Goal: Check status: Check status

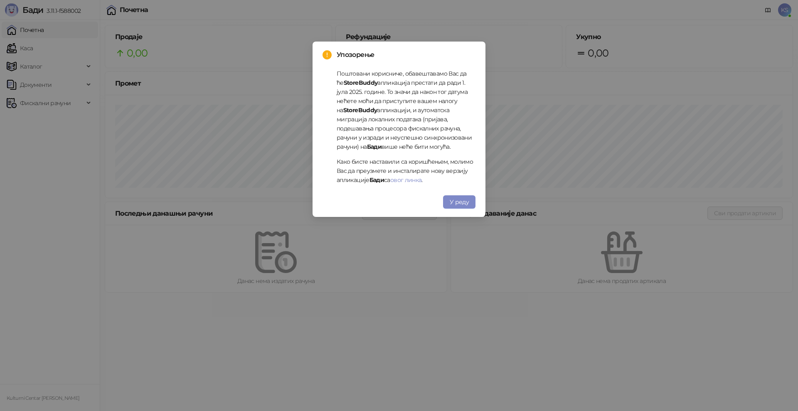
click at [461, 202] on span "У реду" at bounding box center [459, 201] width 19 height 7
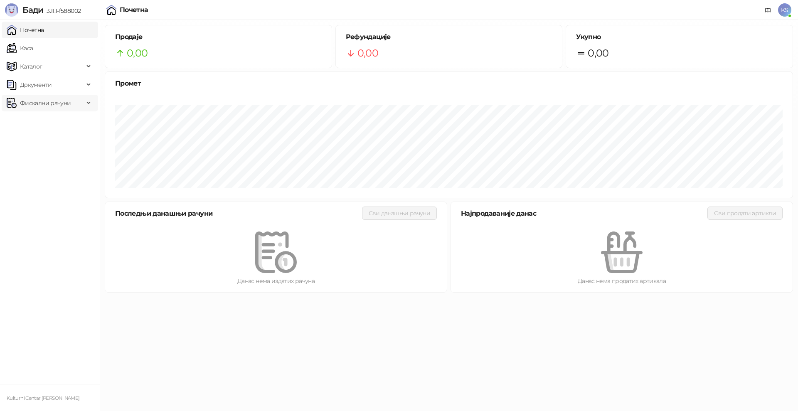
click at [39, 104] on span "Фискални рачуни" at bounding box center [45, 103] width 51 height 17
click at [43, 138] on link "По данима" at bounding box center [32, 139] width 44 height 17
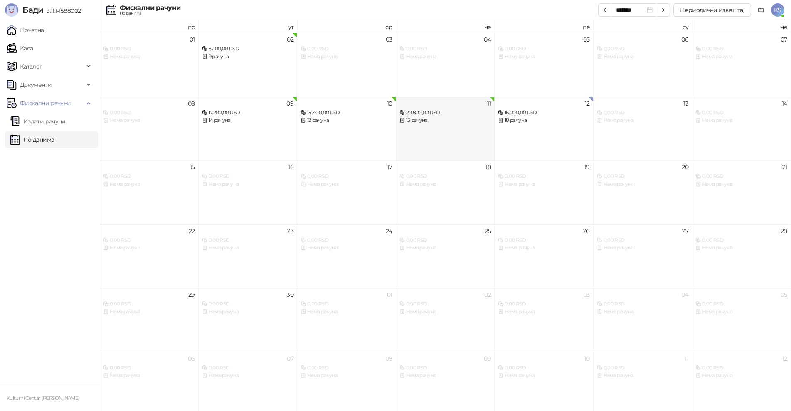
click at [430, 127] on div "11 20.800,00 RSD 15 рачуна" at bounding box center [445, 129] width 99 height 64
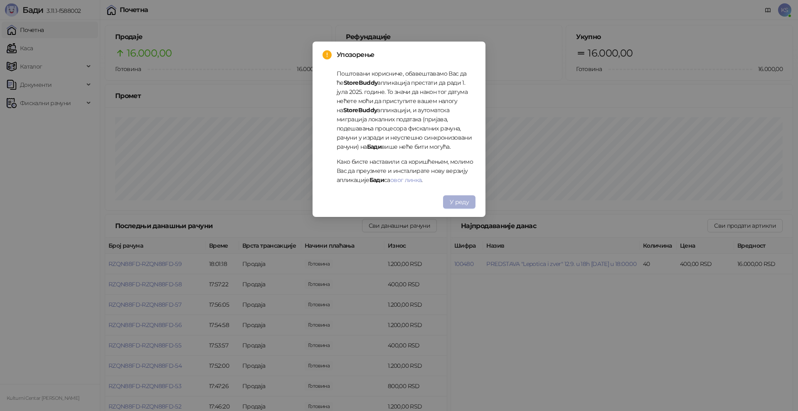
click at [460, 202] on span "У реду" at bounding box center [459, 201] width 19 height 7
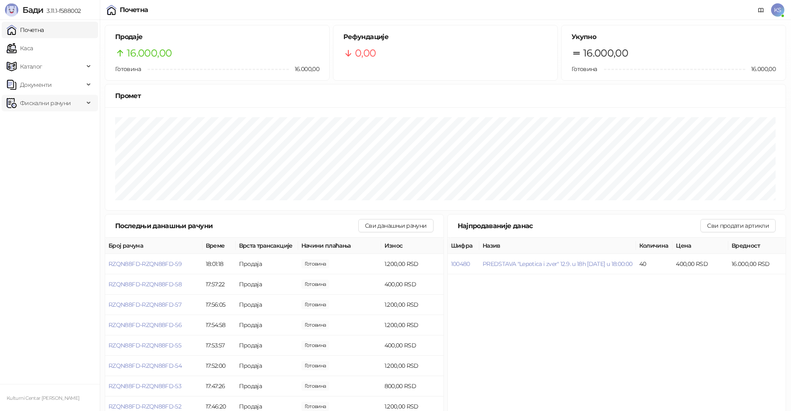
click at [27, 103] on span "Фискални рачуни" at bounding box center [45, 103] width 51 height 17
click at [33, 139] on link "По данима" at bounding box center [32, 139] width 44 height 17
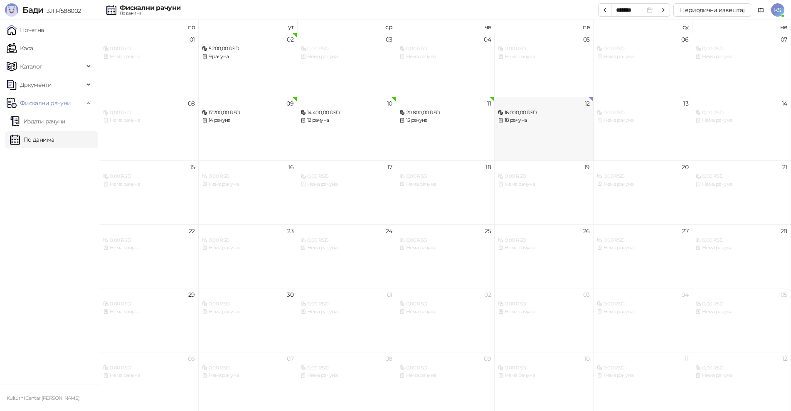
click at [516, 132] on div "12 16.000,00 RSD 18 рачуна" at bounding box center [543, 129] width 99 height 64
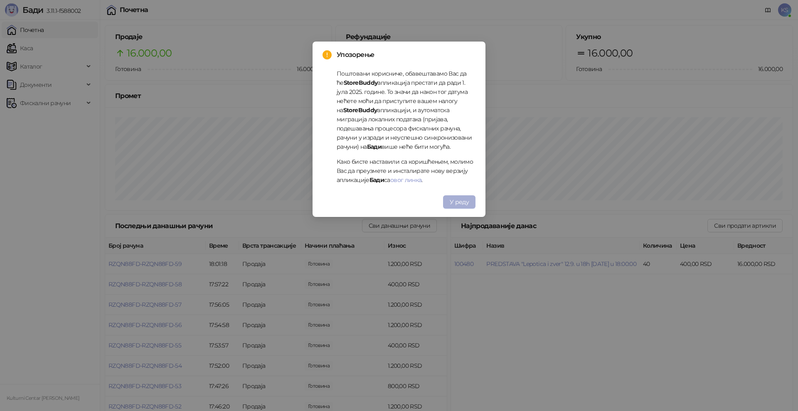
click at [455, 199] on span "У реду" at bounding box center [459, 201] width 19 height 7
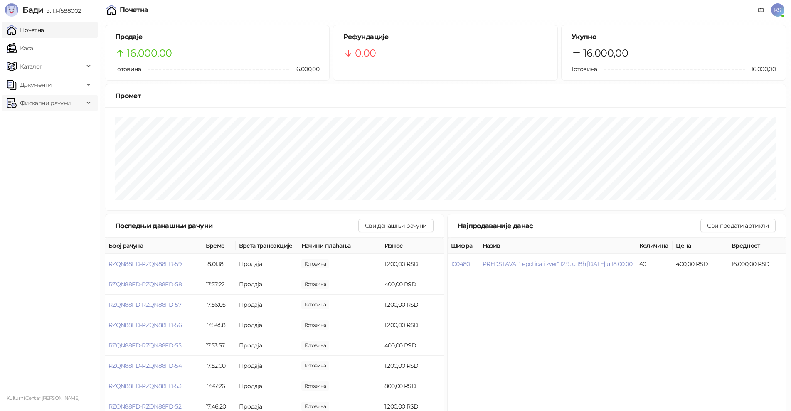
click at [66, 103] on span "Фискални рачуни" at bounding box center [45, 103] width 51 height 17
click at [47, 139] on link "По данима" at bounding box center [32, 139] width 44 height 17
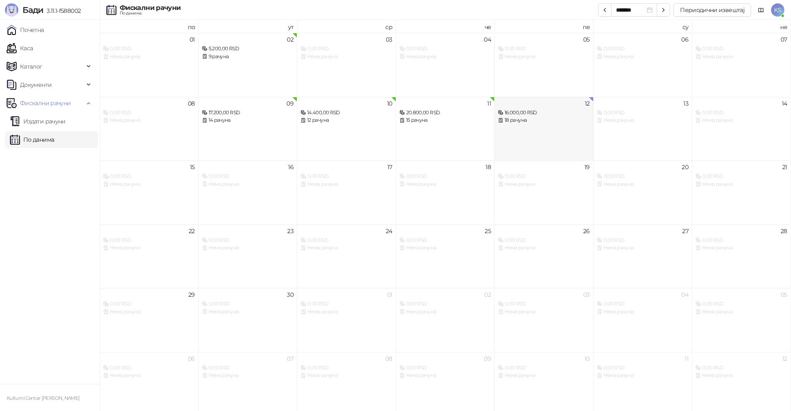
click at [510, 129] on div "12 16.000,00 RSD 18 рачуна" at bounding box center [543, 129] width 99 height 64
